Goal: Task Accomplishment & Management: Manage account settings

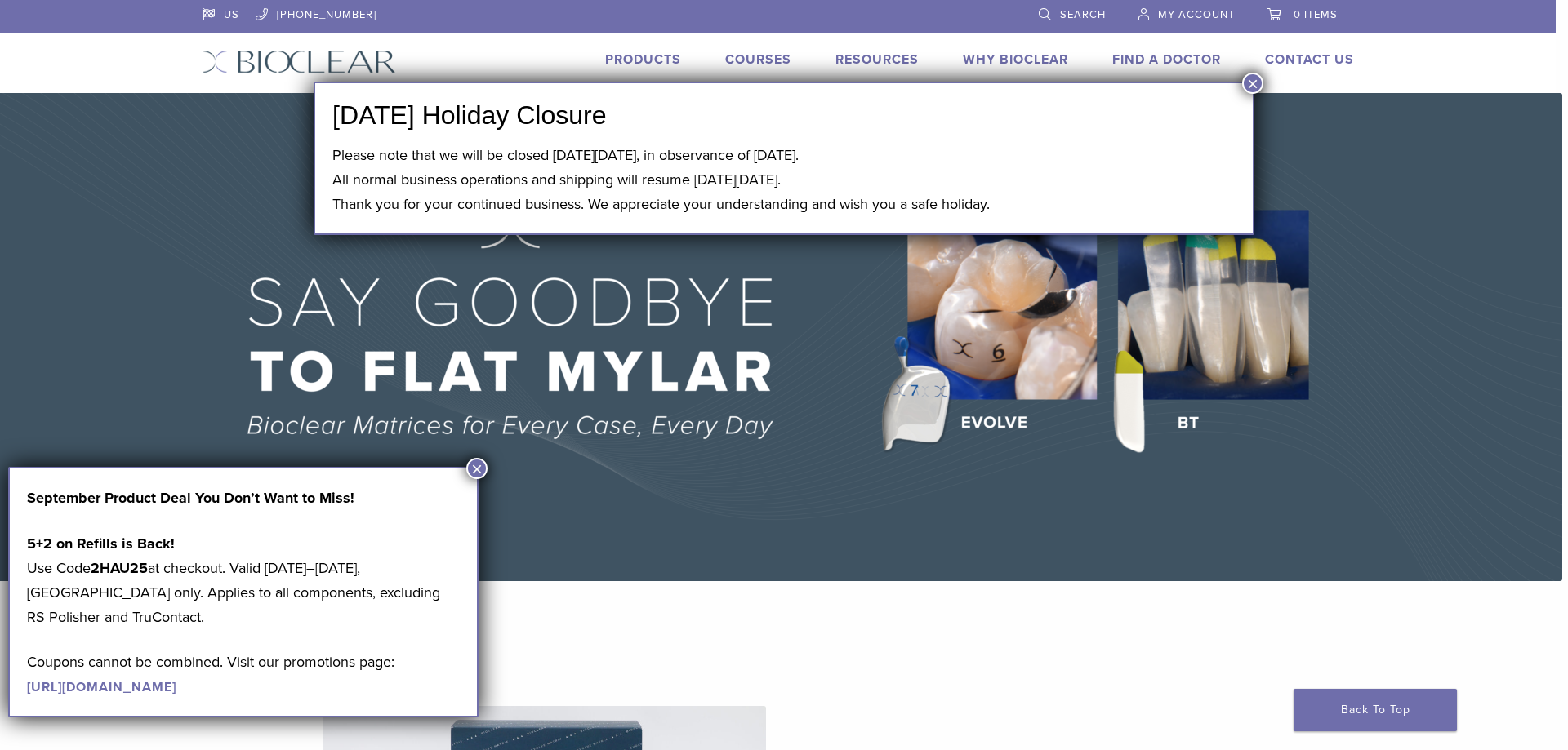
click at [1249, 84] on button "×" at bounding box center [1253, 83] width 21 height 21
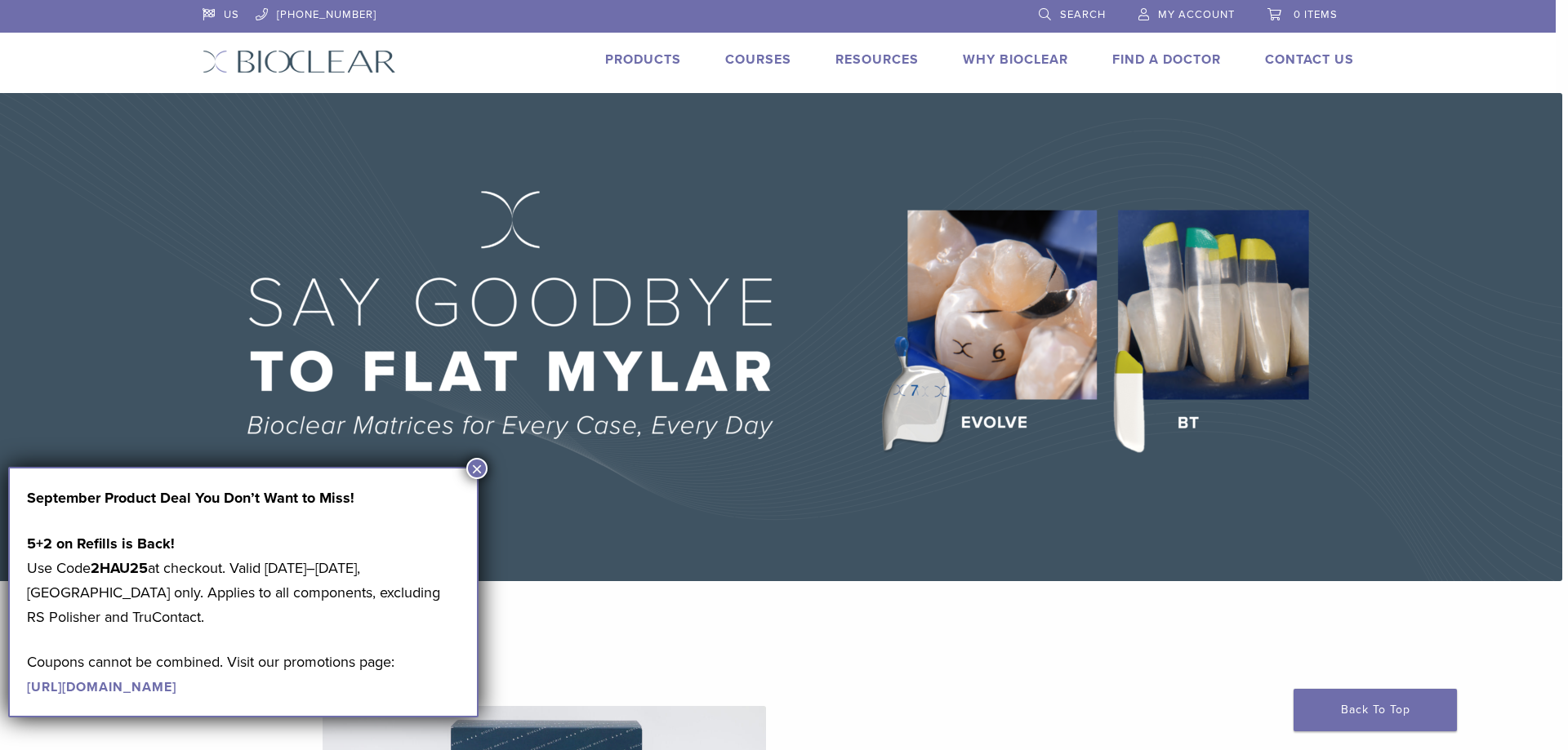
click at [1206, 12] on span "My Account" at bounding box center [1197, 15] width 77 height 13
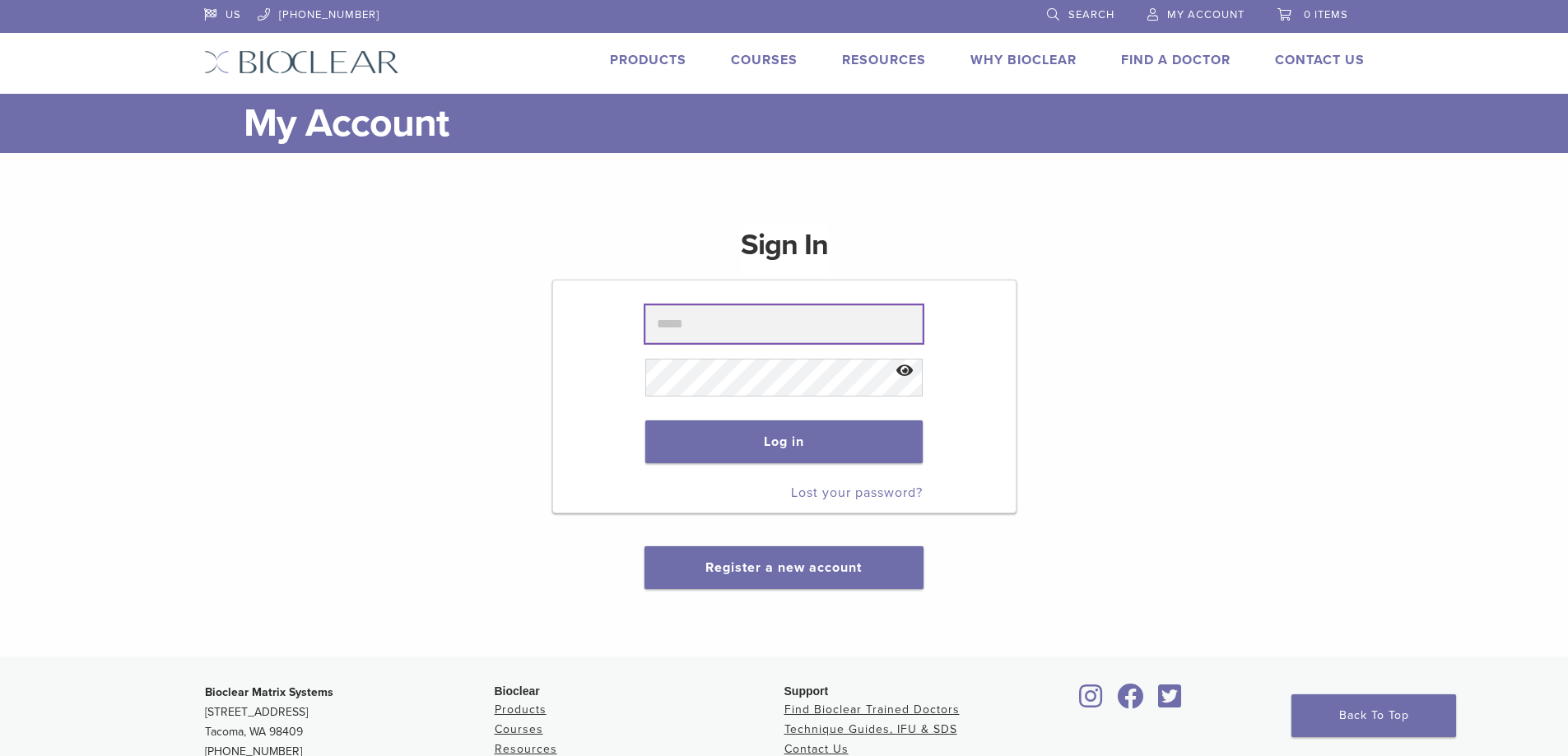
click at [706, 328] on input "text" at bounding box center [784, 324] width 277 height 38
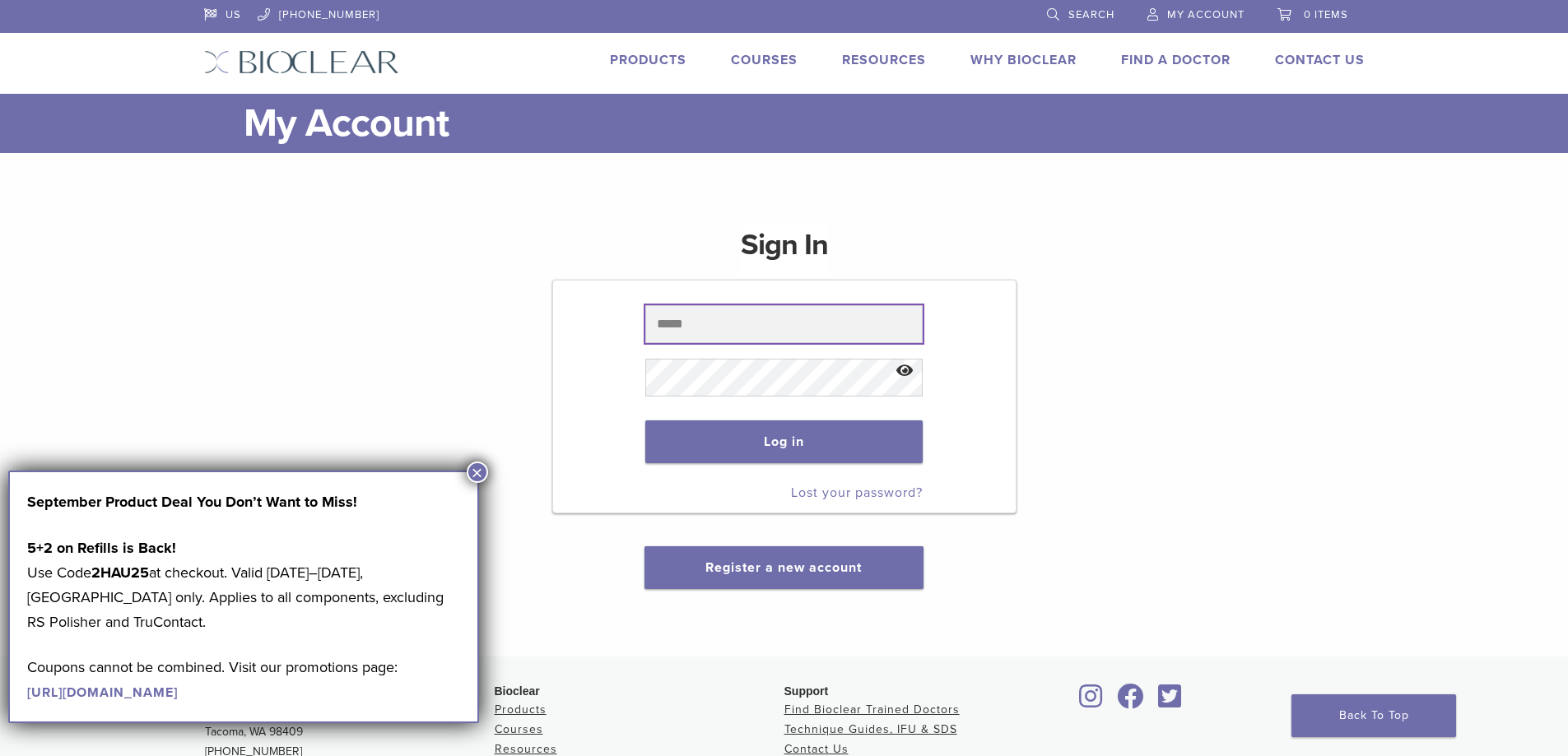
click at [671, 333] on input "text" at bounding box center [784, 324] width 277 height 38
type input "**********"
click at [691, 397] on span at bounding box center [784, 377] width 277 height 54
click at [891, 370] on button "Show password" at bounding box center [905, 371] width 36 height 42
click at [900, 371] on button "Hide password" at bounding box center [905, 371] width 36 height 42
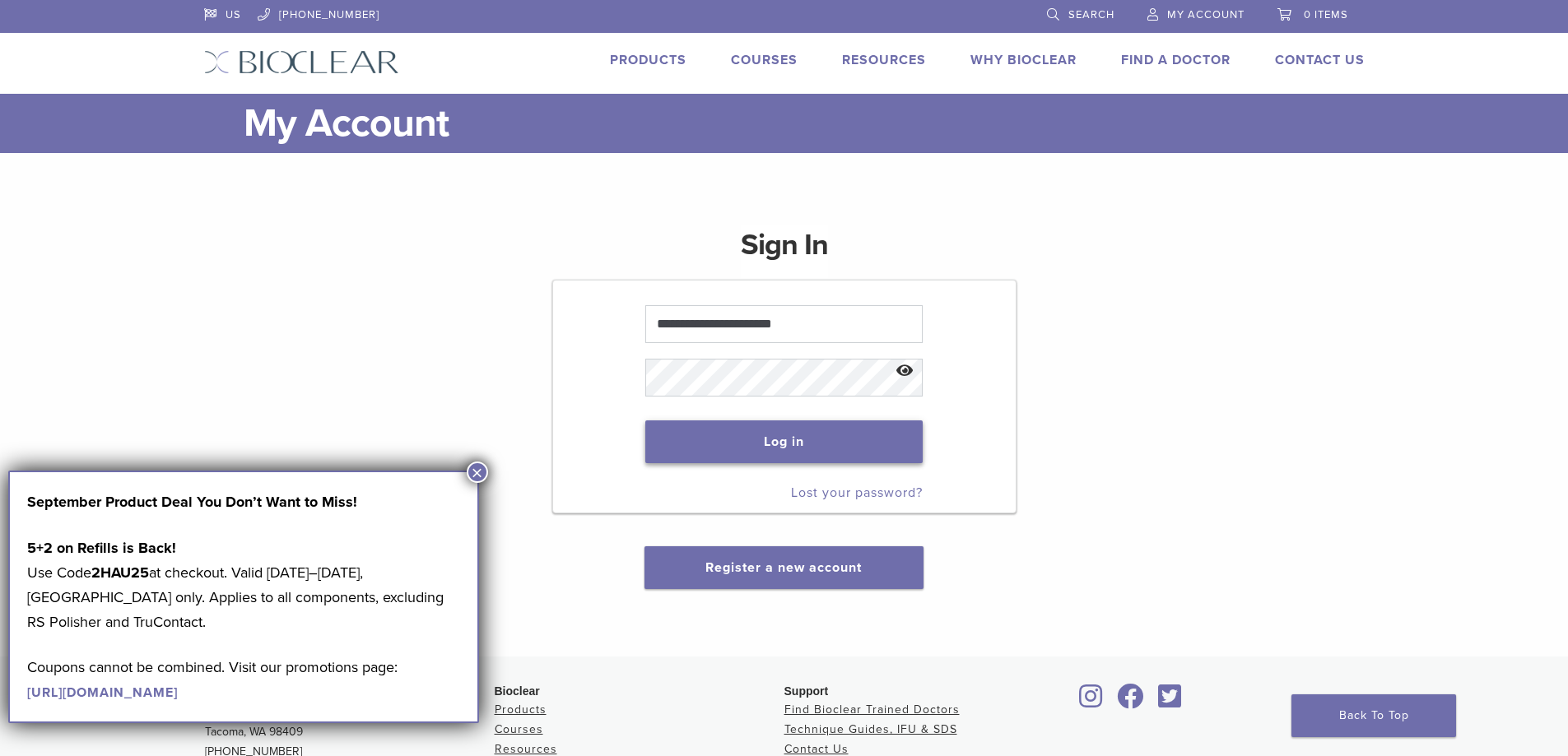
click at [808, 442] on button "Log in" at bounding box center [784, 442] width 277 height 43
click at [475, 471] on button "×" at bounding box center [477, 472] width 22 height 22
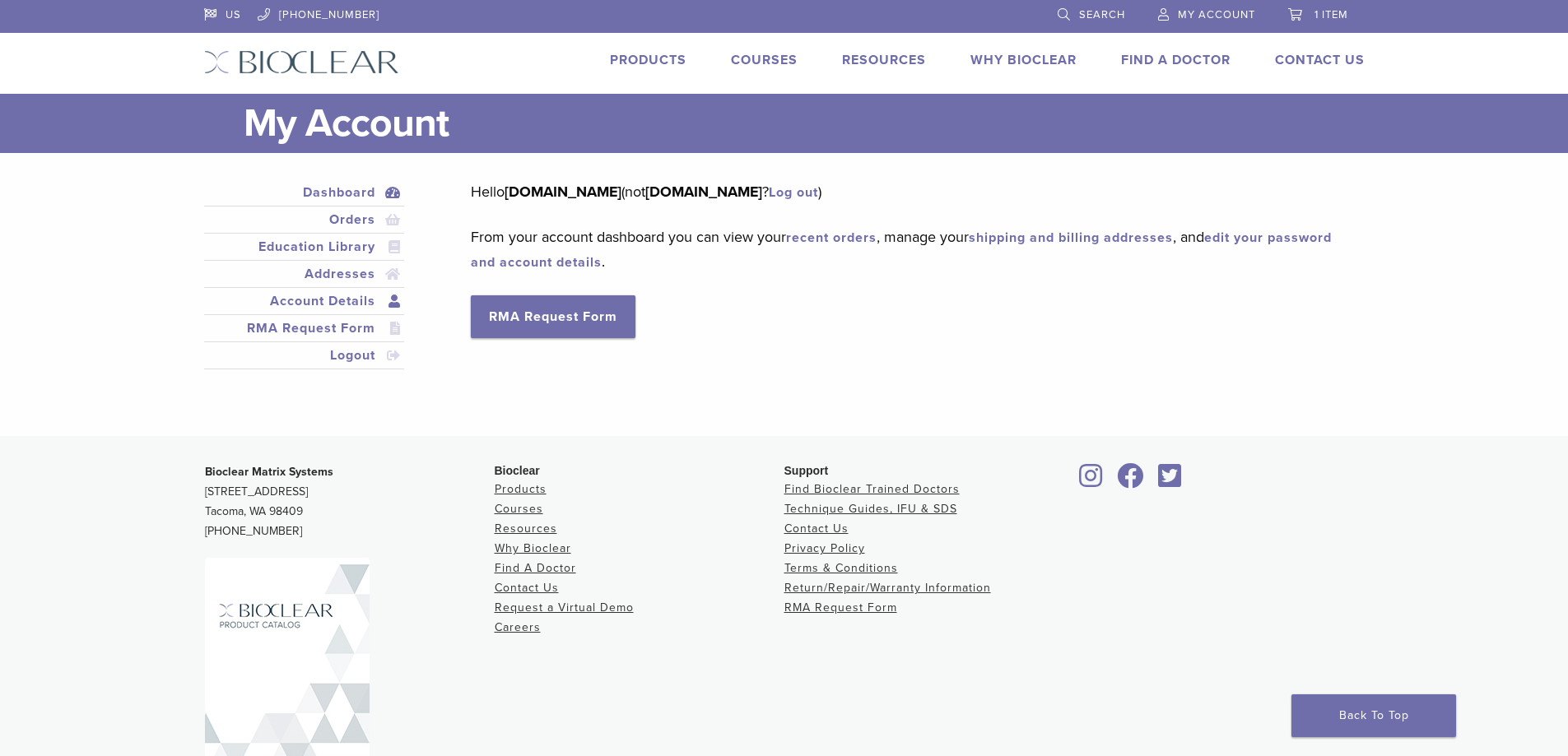
click at [341, 305] on link "Account Details" at bounding box center [305, 301] width 195 height 20
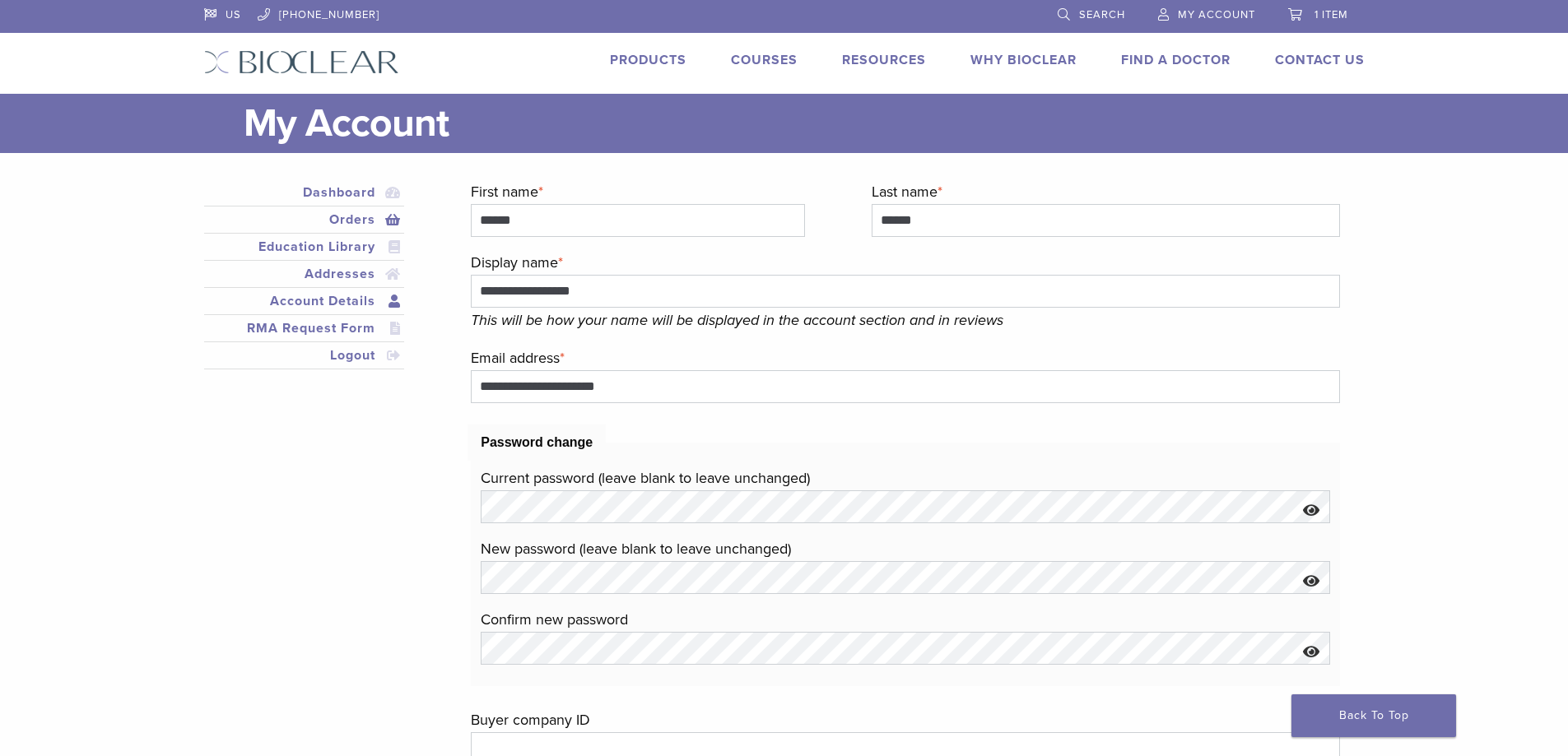
click at [332, 222] on link "Orders" at bounding box center [305, 219] width 195 height 20
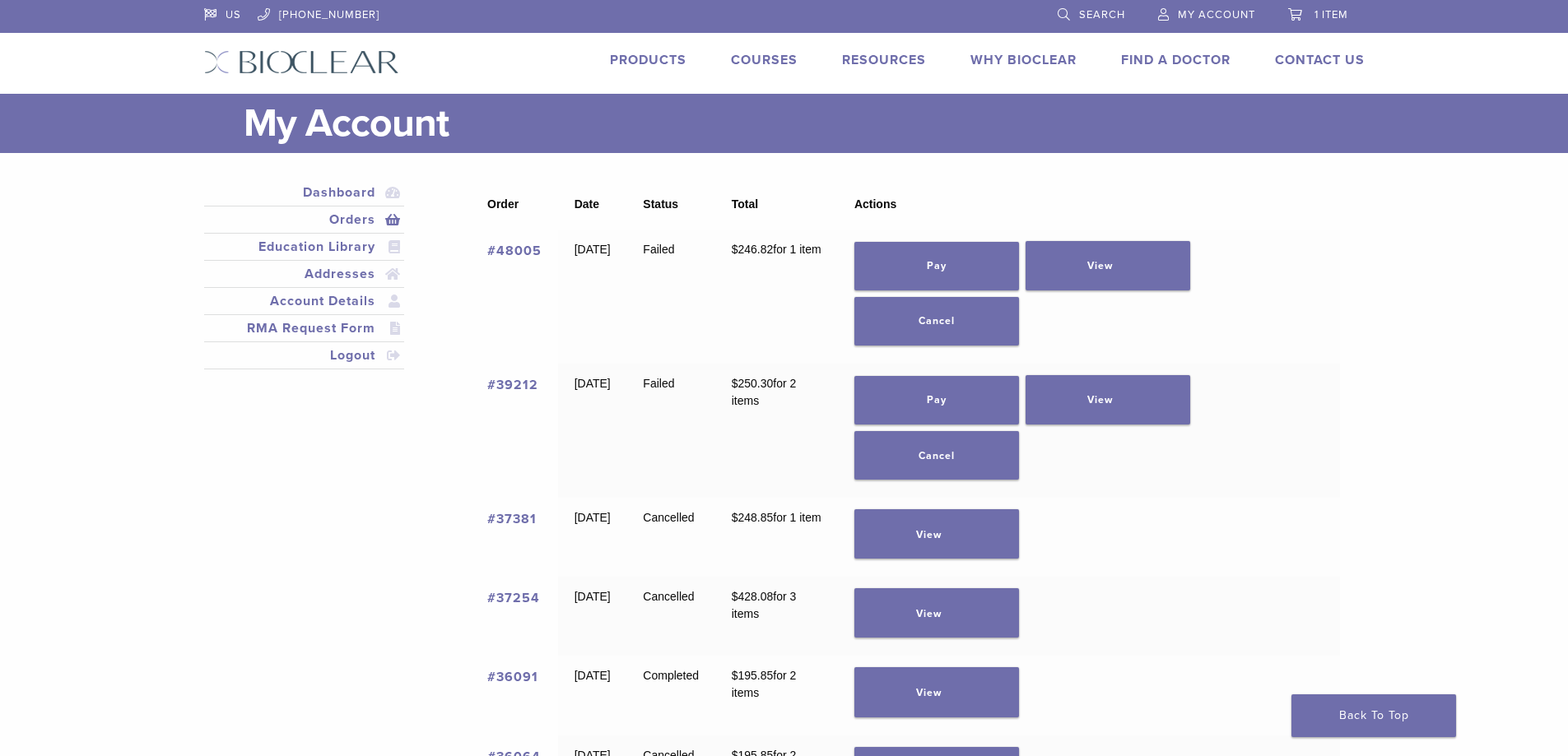
click at [521, 247] on link "#48005" at bounding box center [515, 251] width 55 height 17
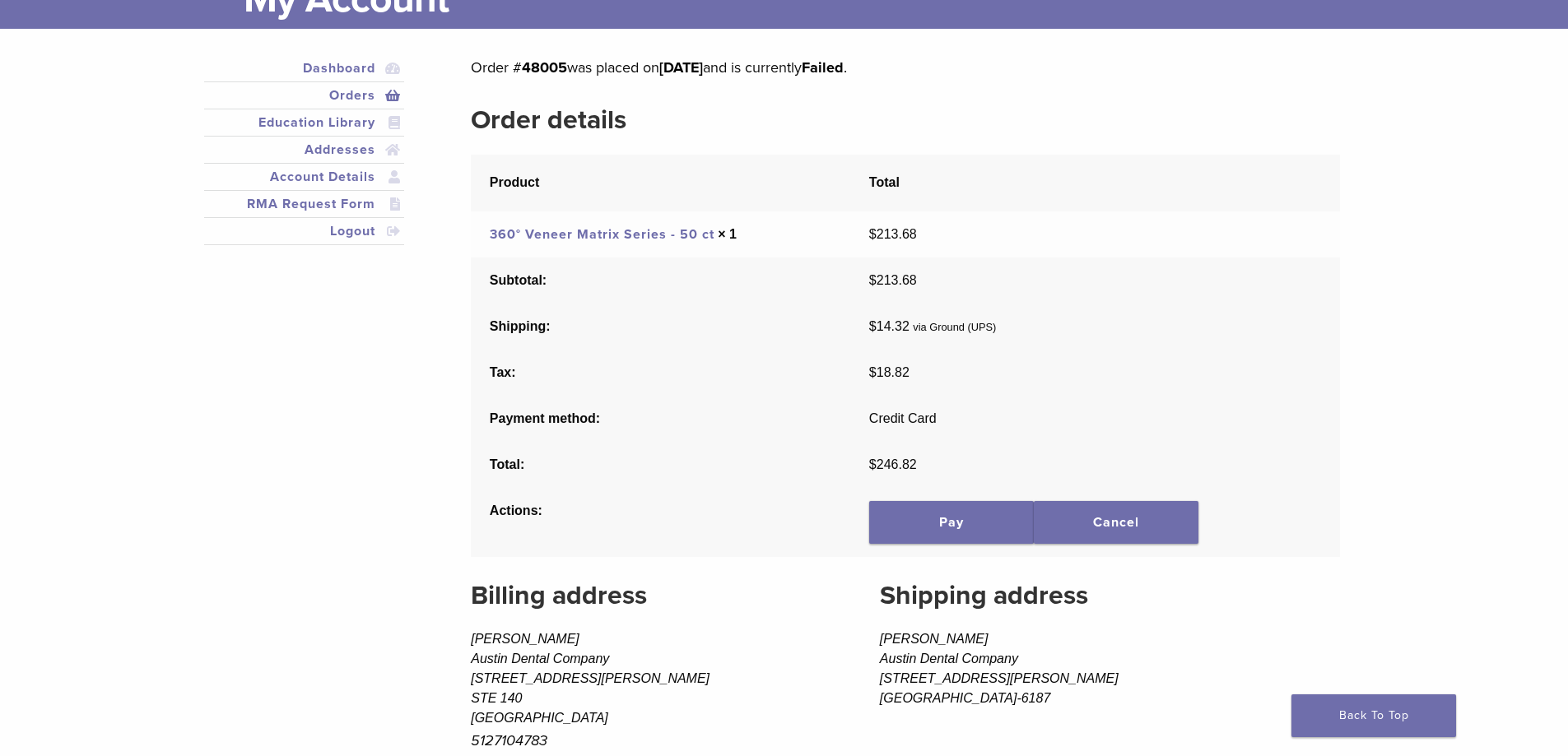
scroll to position [83, 0]
